Goal: Task Accomplishment & Management: Use online tool/utility

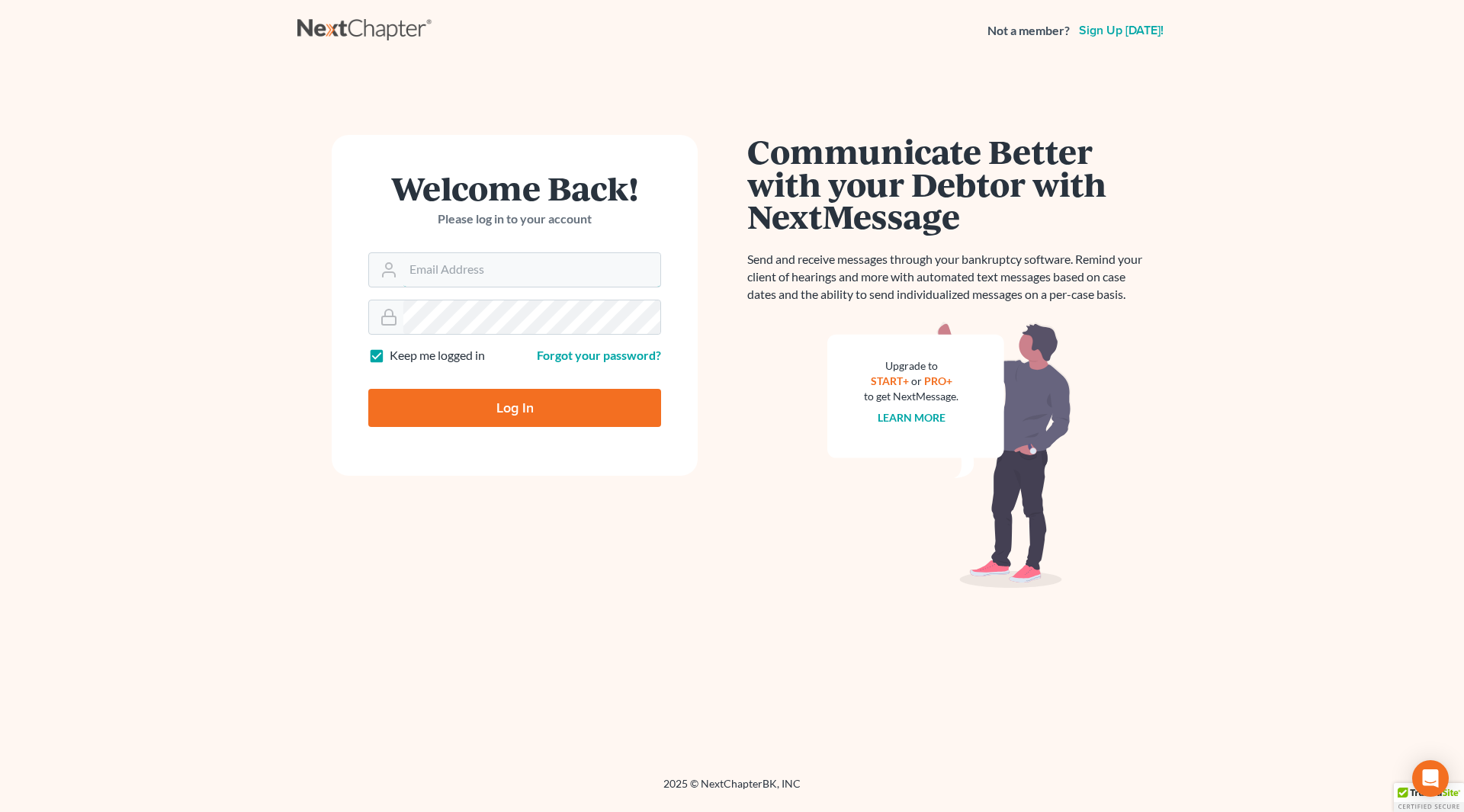
type input "wendy@cgwesq.com"
click at [530, 404] on input "Log In" at bounding box center [515, 408] width 293 height 38
type input "Thinking..."
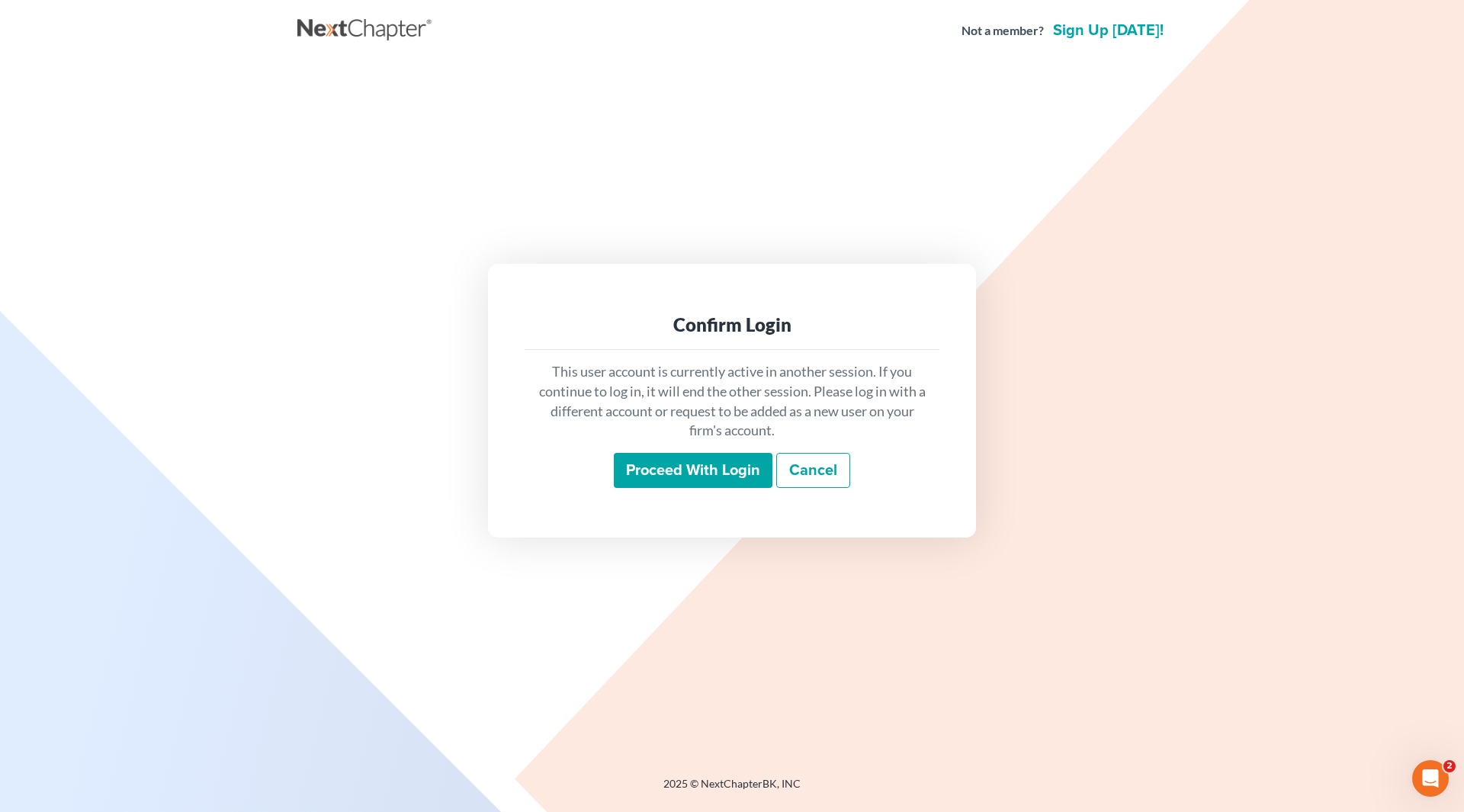
click at [689, 464] on input "Proceed with login" at bounding box center [693, 470] width 158 height 35
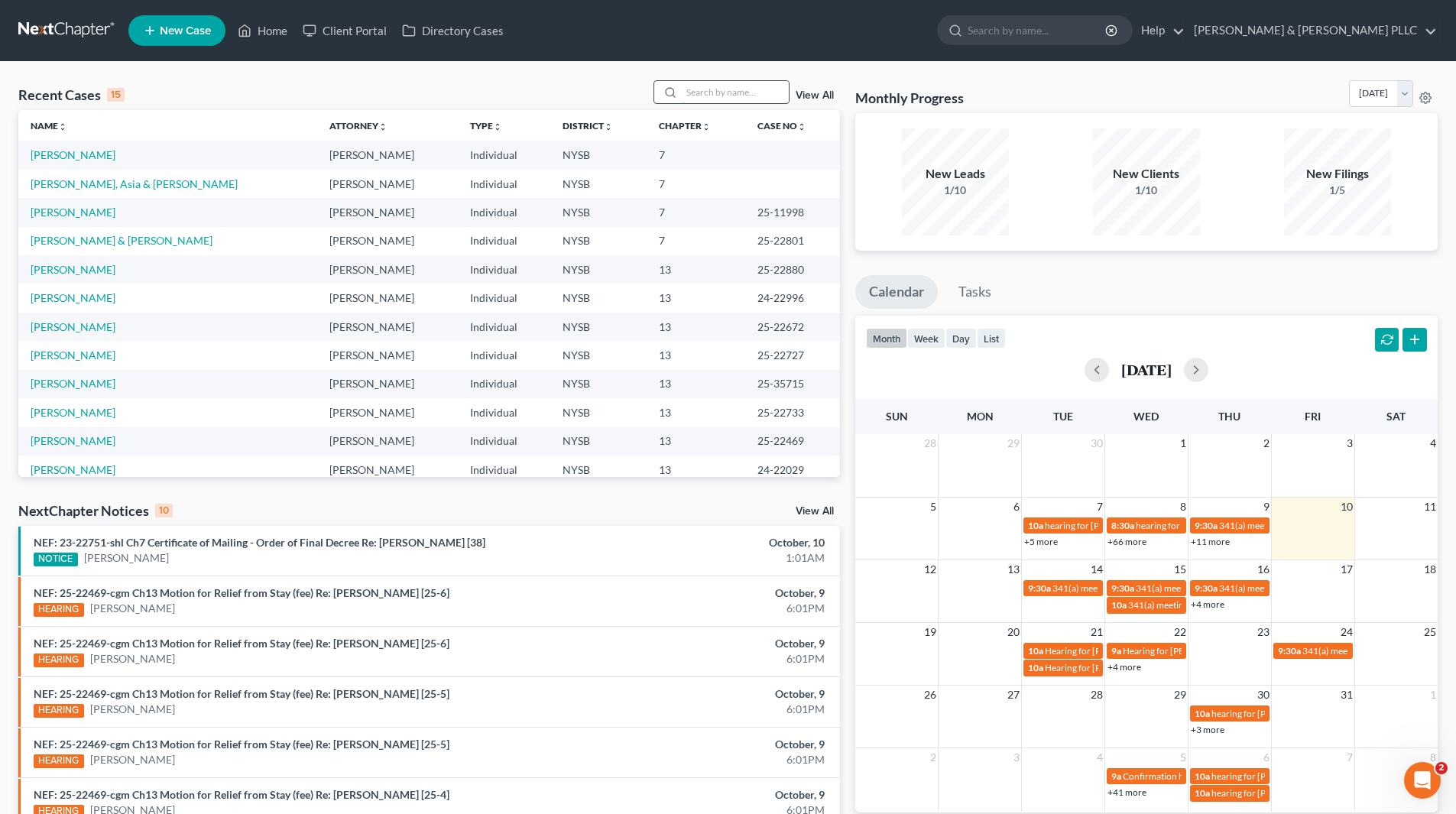
click at [762, 90] on input "search" at bounding box center [735, 92] width 107 height 22
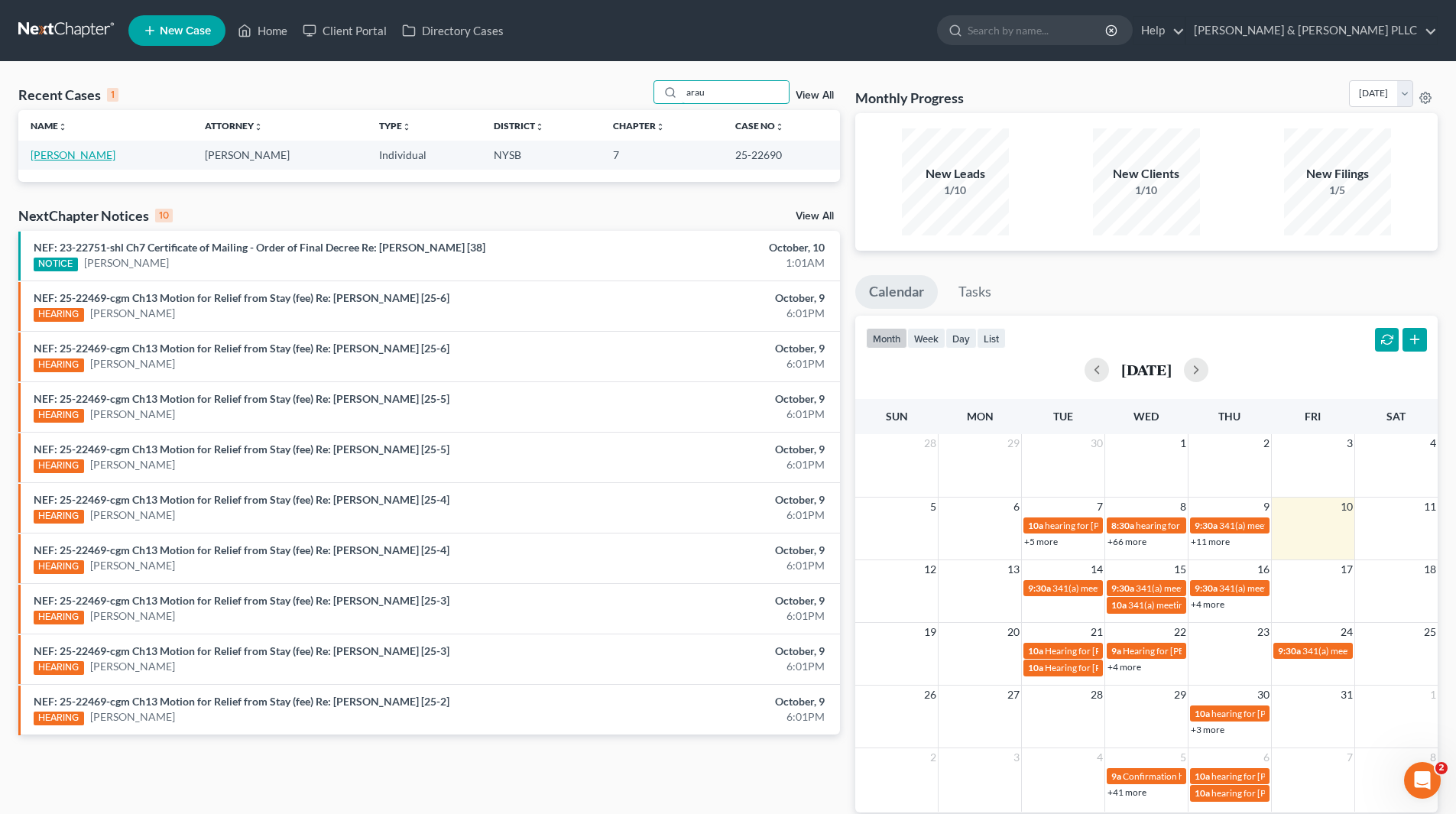
type input "arau"
click at [75, 153] on link "Arau, George" at bounding box center [73, 155] width 85 height 13
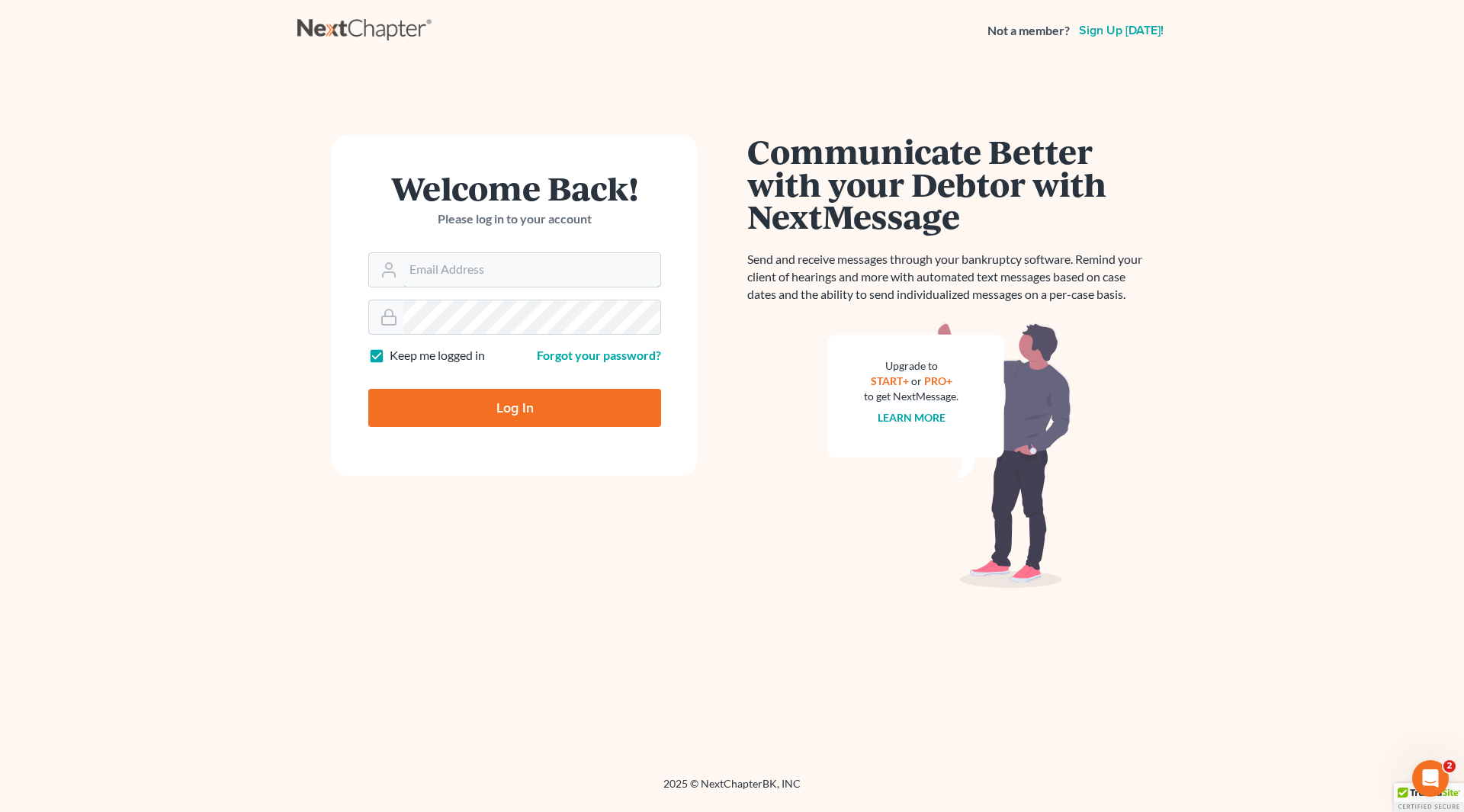
type input "[PERSON_NAME][EMAIL_ADDRESS][DOMAIN_NAME]"
click at [520, 409] on input "Log In" at bounding box center [515, 408] width 293 height 38
type input "Thinking..."
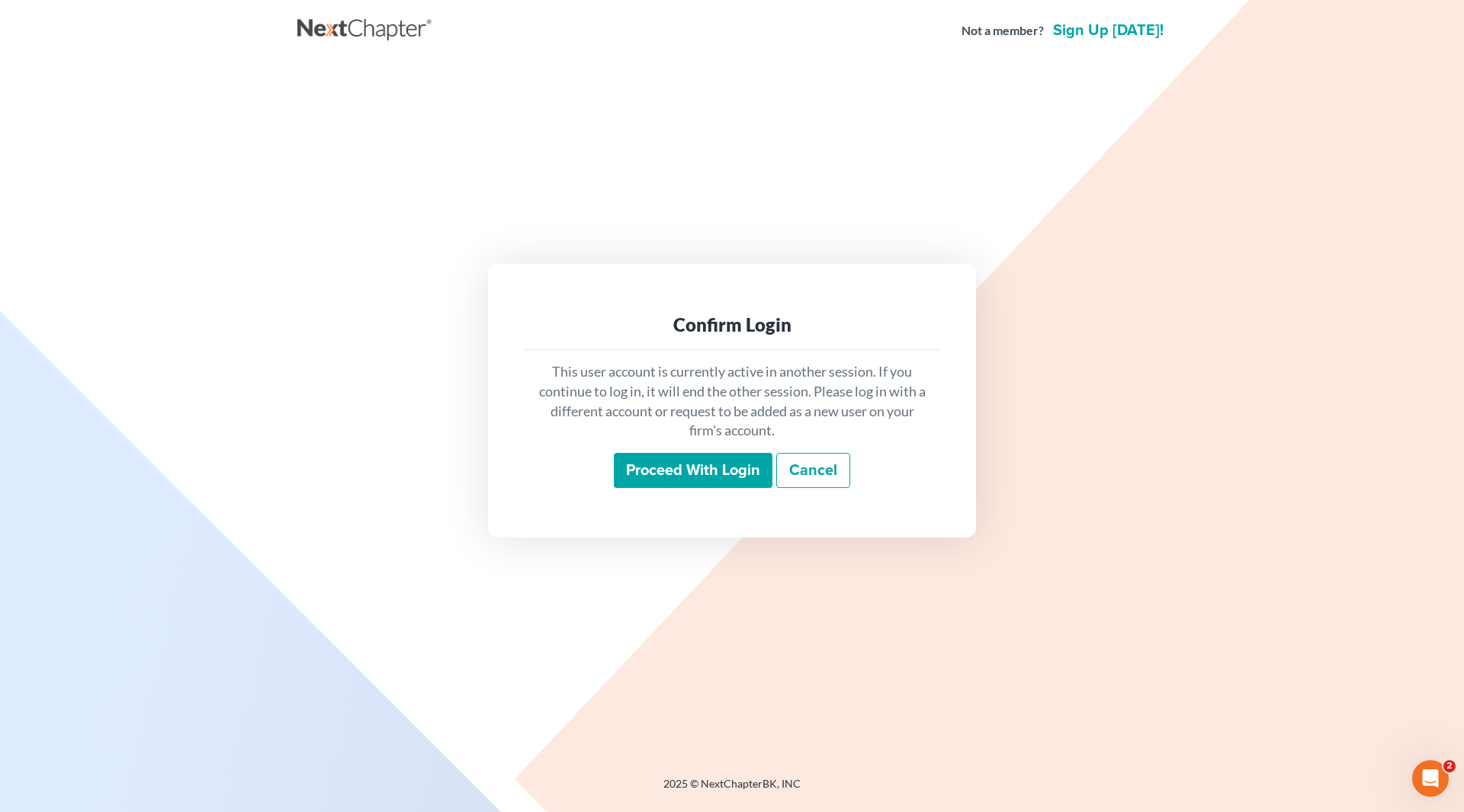
click at [699, 472] on input "Proceed with login" at bounding box center [693, 470] width 158 height 35
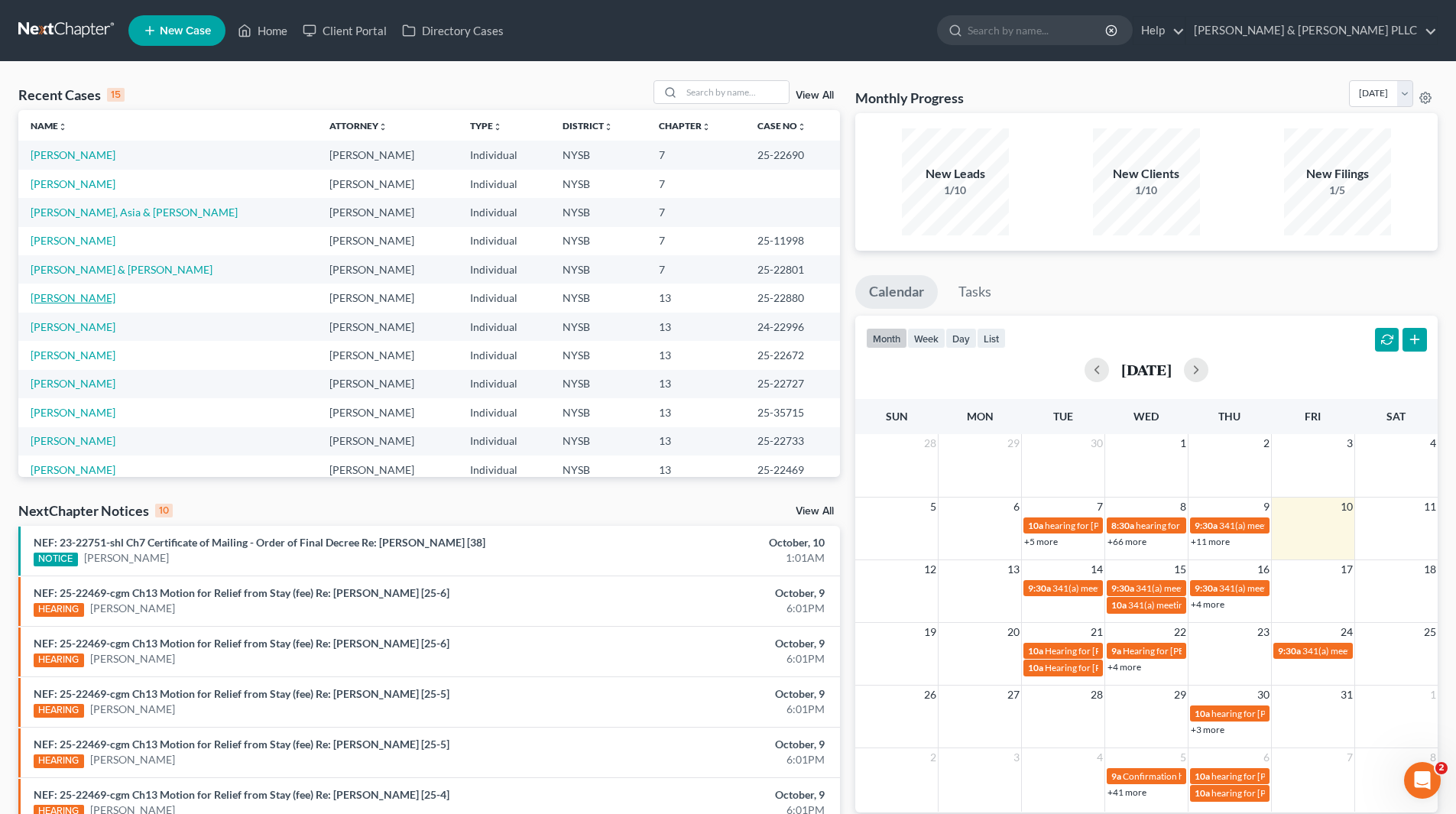
click at [102, 294] on link "[PERSON_NAME]" at bounding box center [73, 298] width 85 height 13
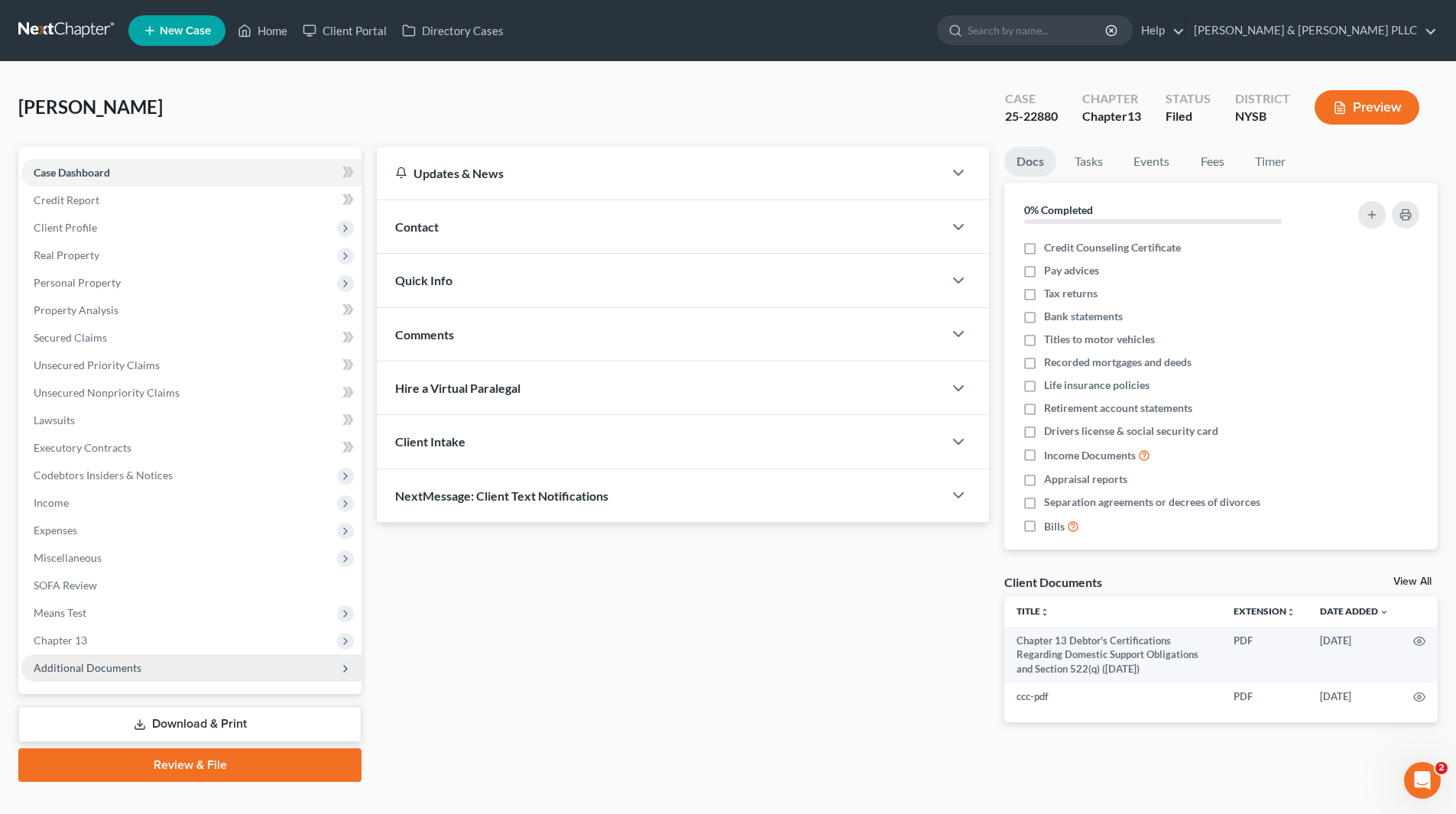
click at [119, 666] on span "Additional Documents" at bounding box center [87, 667] width 108 height 13
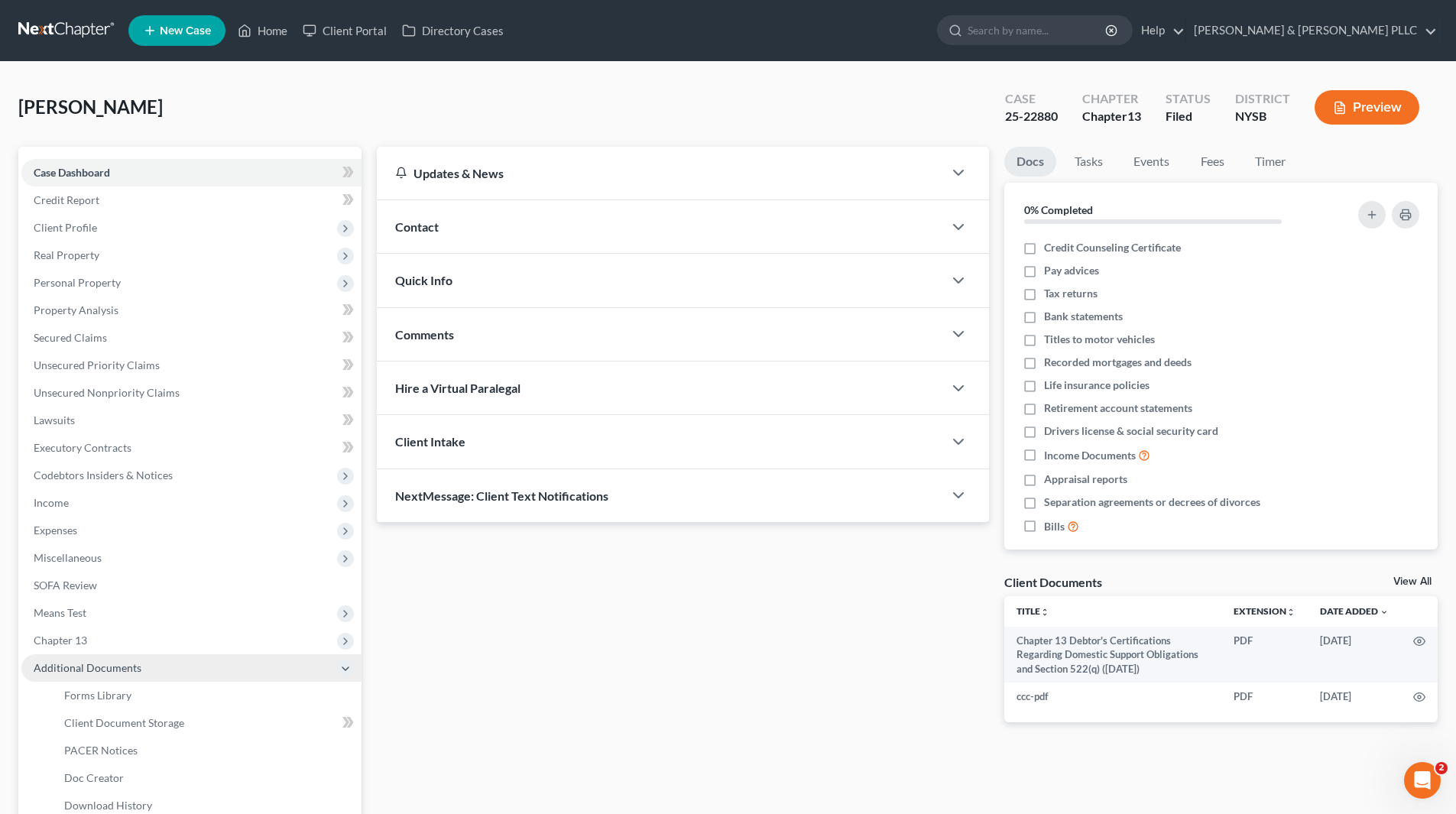
scroll to position [163, 0]
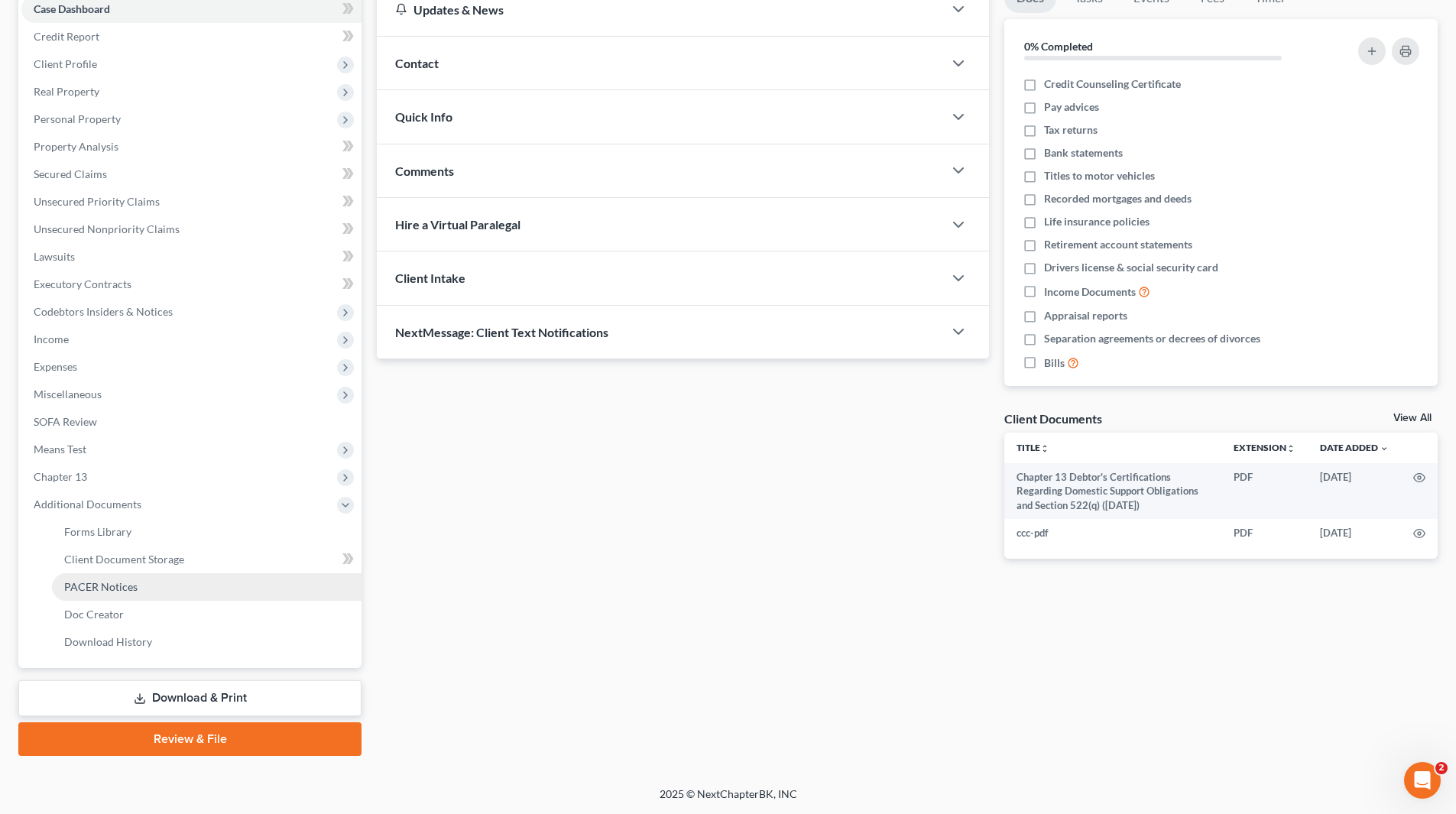
click at [127, 586] on span "PACER Notices" at bounding box center [101, 586] width 73 height 13
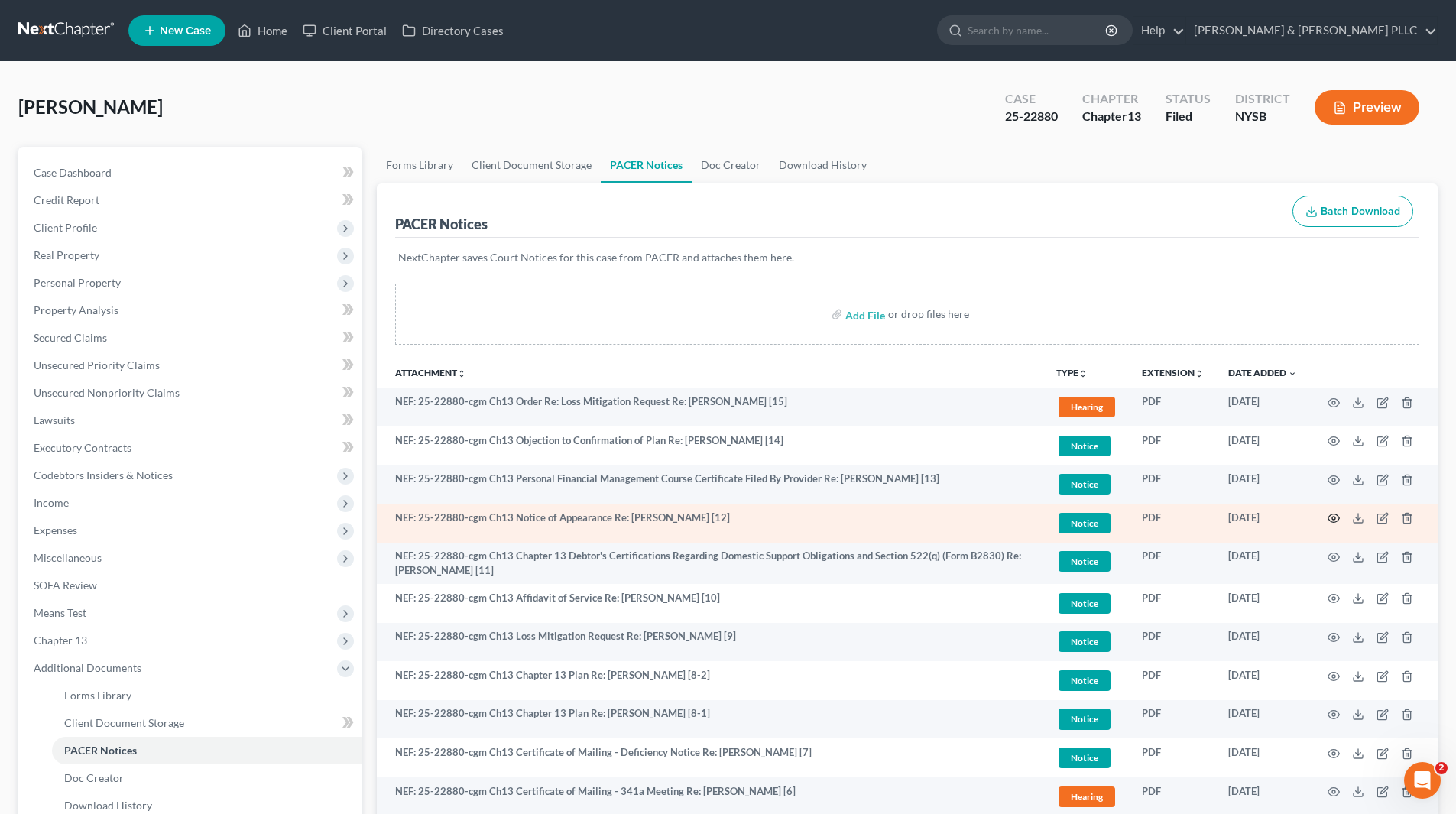
click at [1337, 516] on icon "button" at bounding box center [1334, 518] width 11 height 9
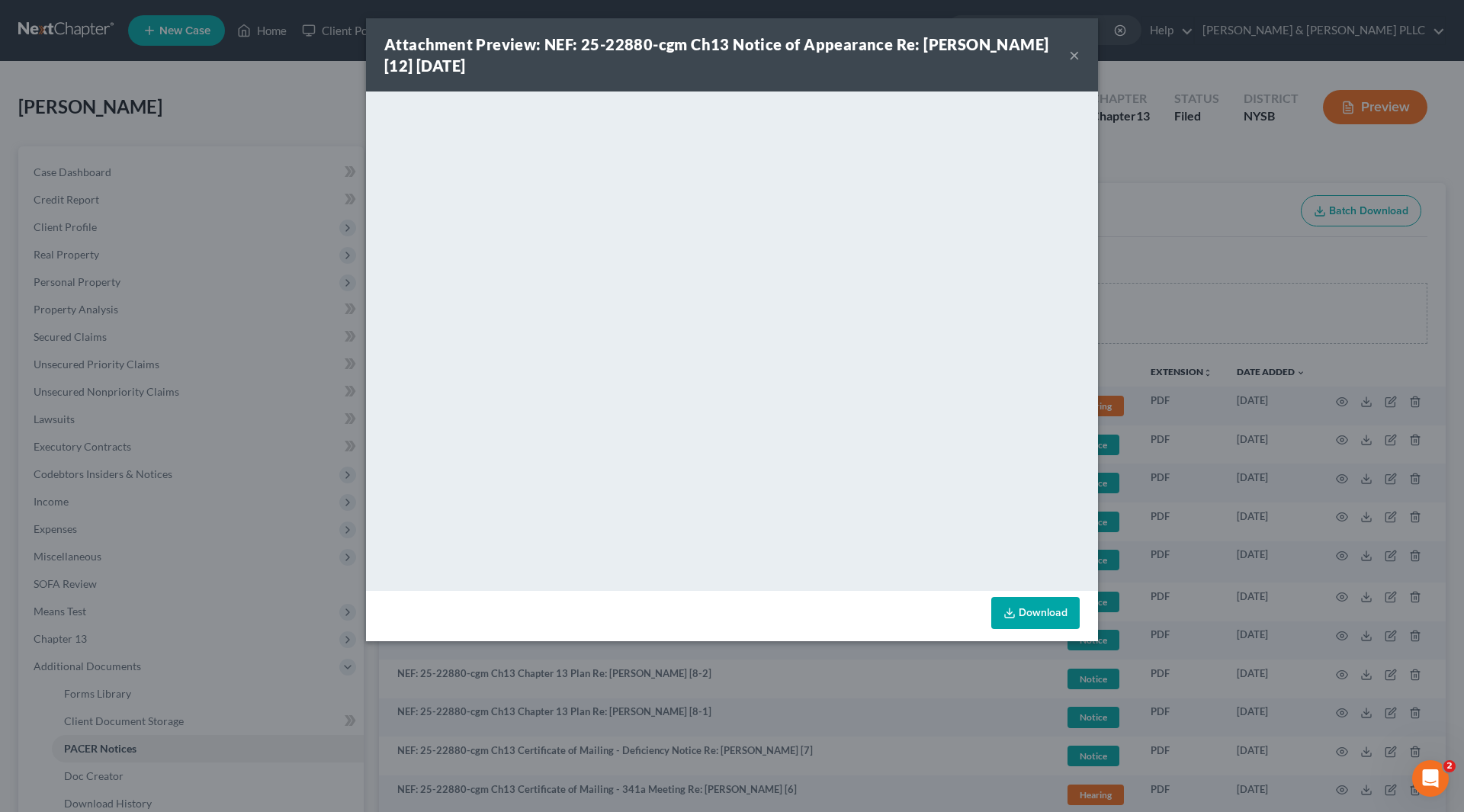
click at [1074, 52] on button "×" at bounding box center [1074, 55] width 10 height 18
